Goal: Task Accomplishment & Management: Use online tool/utility

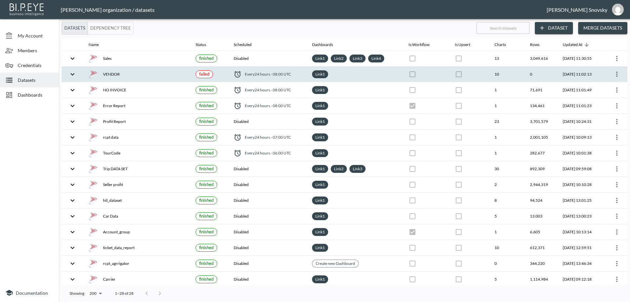
click at [155, 73] on div "VENDOR" at bounding box center [137, 74] width 96 height 9
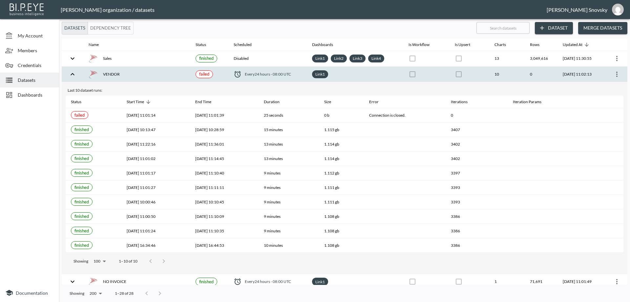
click at [616, 75] on icon "more" at bounding box center [617, 74] width 8 height 8
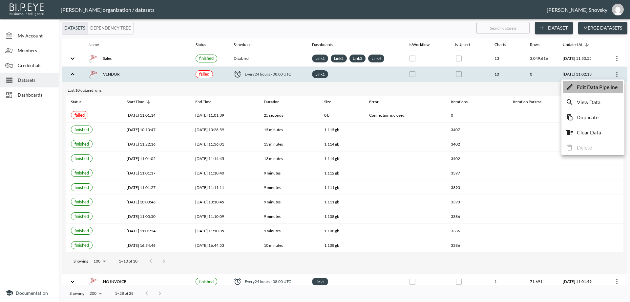
click at [612, 89] on p "Edit Data Pipeline" at bounding box center [597, 87] width 41 height 8
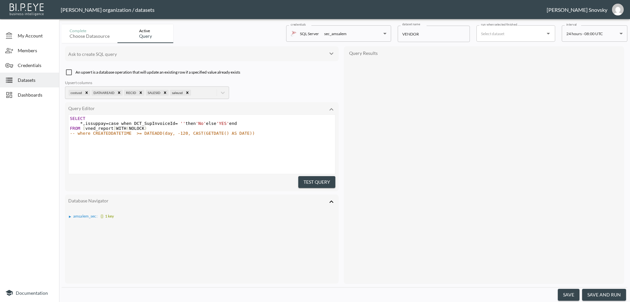
click at [610, 289] on button "save and run" at bounding box center [604, 294] width 44 height 12
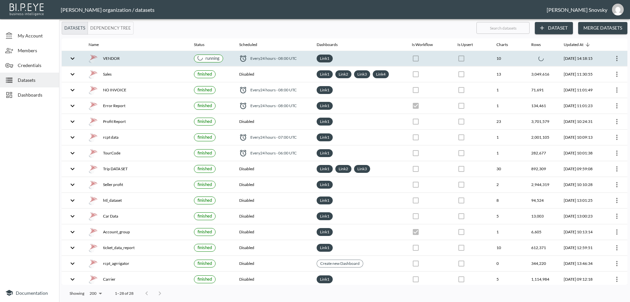
click at [166, 64] on th "VENDOR" at bounding box center [135, 58] width 105 height 15
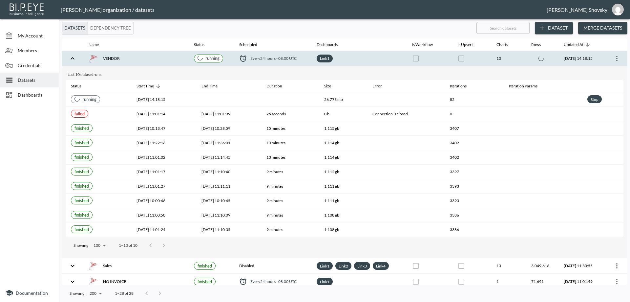
click at [168, 66] on div "Last 10 dataset runs: Status Start Time End Time Duration Size Error Iterations…" at bounding box center [345, 161] width 566 height 191
click at [172, 63] on th "VENDOR" at bounding box center [135, 58] width 105 height 15
